Goal: Task Accomplishment & Management: Use online tool/utility

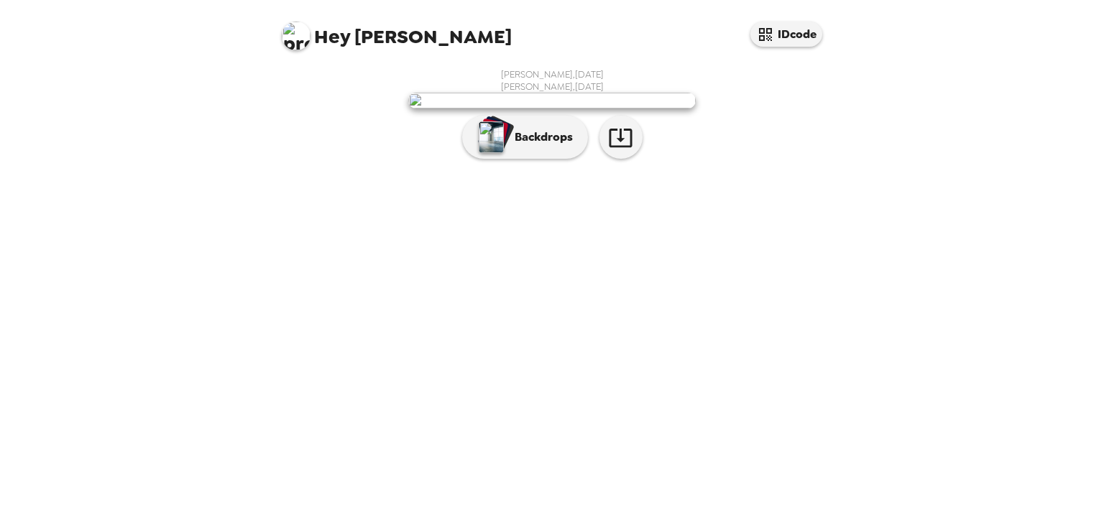
scroll to position [27, 0]
click at [619, 150] on icon "button" at bounding box center [620, 137] width 25 height 25
click at [790, 166] on div "[PERSON_NAME] , [DATE] [PERSON_NAME] , [DATE] Backdrops" at bounding box center [552, 117] width 546 height 98
